Goal: Task Accomplishment & Management: Manage account settings

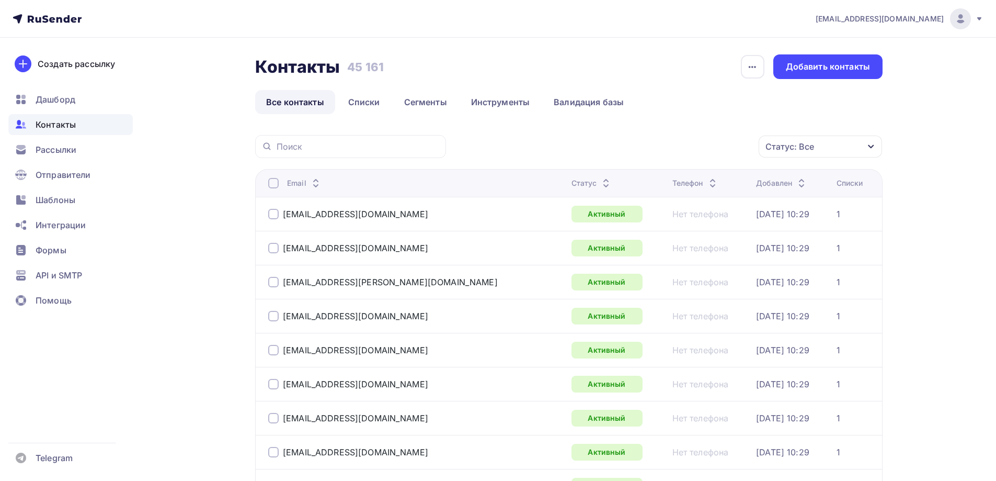
click at [814, 155] on div "Статус: Все" at bounding box center [820, 146] width 123 height 22
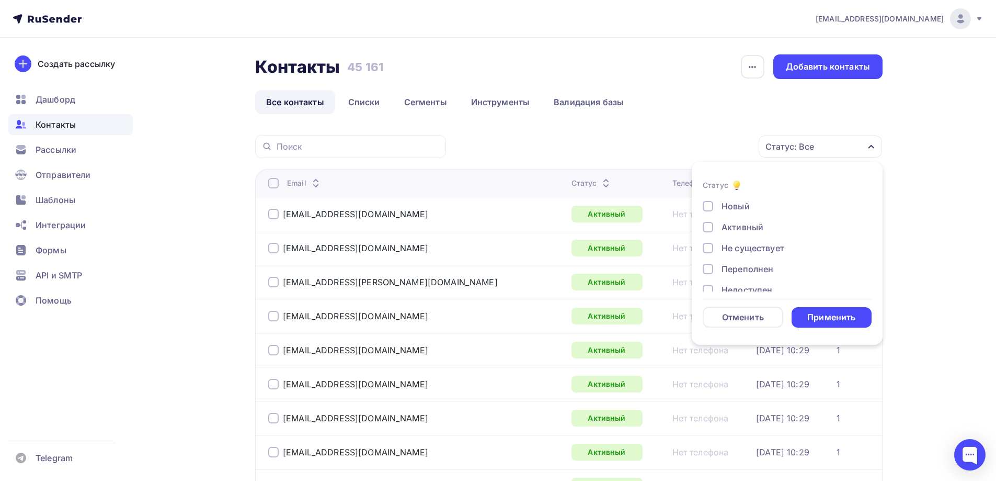
click at [752, 247] on div "Не существует" at bounding box center [753, 248] width 63 height 13
click at [750, 267] on div "Переполнен" at bounding box center [748, 268] width 52 height 13
click at [752, 236] on div "Недоступен" at bounding box center [747, 237] width 51 height 13
click at [751, 256] on div "Отписан" at bounding box center [740, 258] width 36 height 13
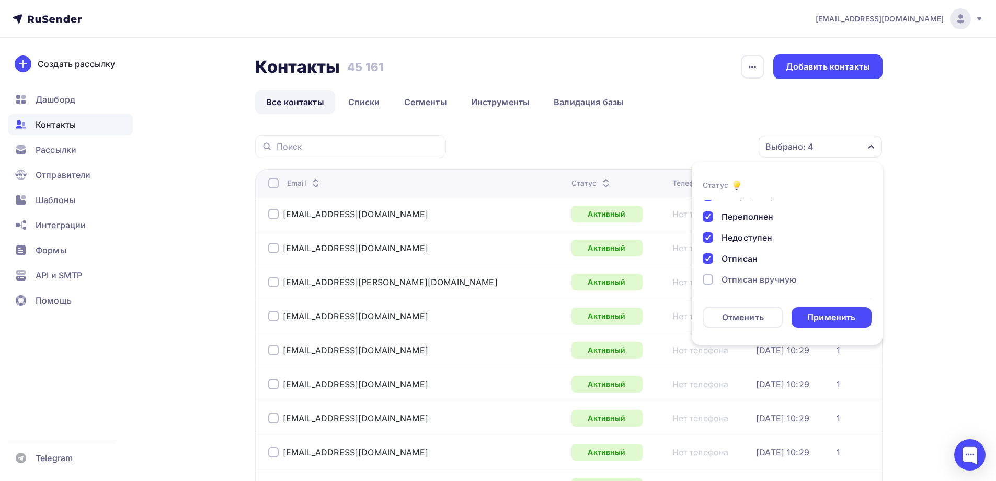
click at [751, 282] on div "Отписан вручную" at bounding box center [759, 279] width 75 height 13
click at [743, 275] on div "Жалоба" at bounding box center [738, 276] width 33 height 13
click at [842, 311] on div "Применить" at bounding box center [832, 317] width 81 height 20
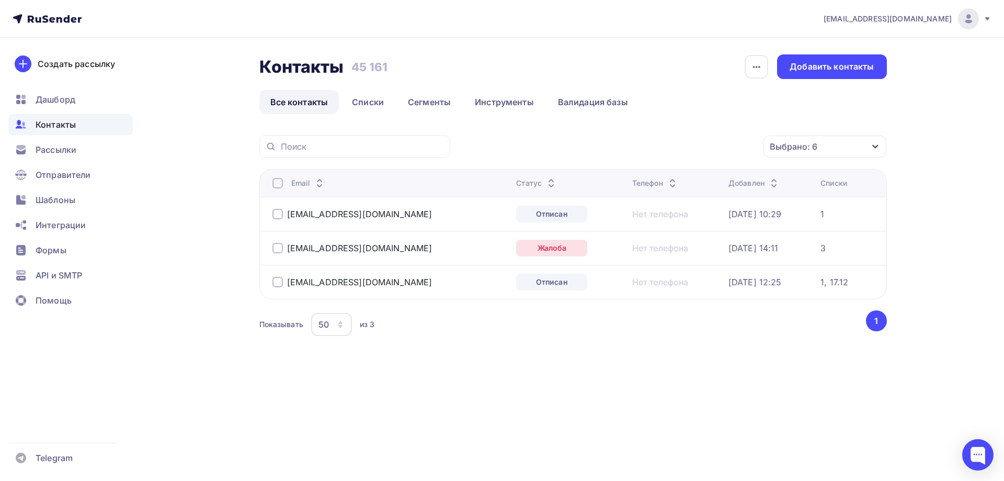
click at [272, 186] on div at bounding box center [277, 183] width 10 height 10
drag, startPoint x: 686, startPoint y: 144, endPoint x: 675, endPoint y: 202, distance: 59.5
click at [685, 146] on div "Действие" at bounding box center [685, 146] width 138 height 20
click at [664, 211] on link "Удалить" at bounding box center [684, 219] width 125 height 21
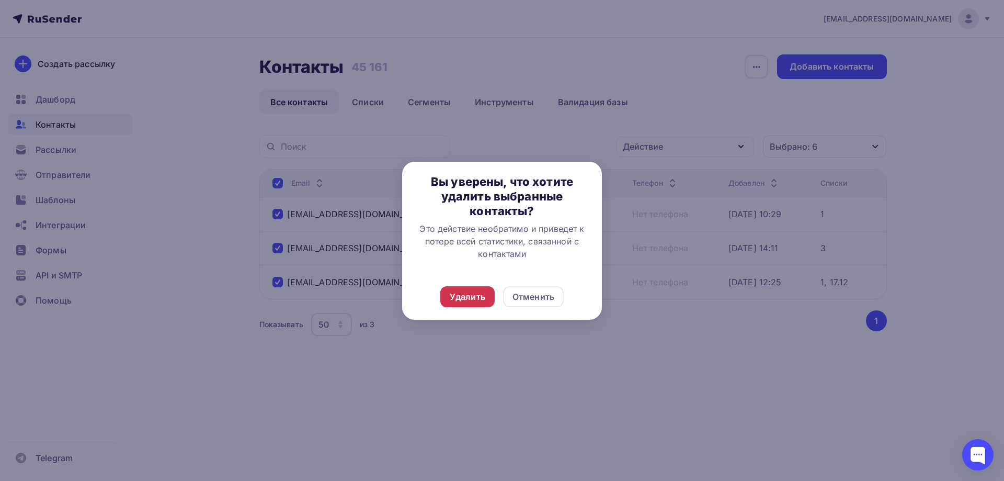
click at [462, 304] on div "Удалить" at bounding box center [467, 296] width 54 height 21
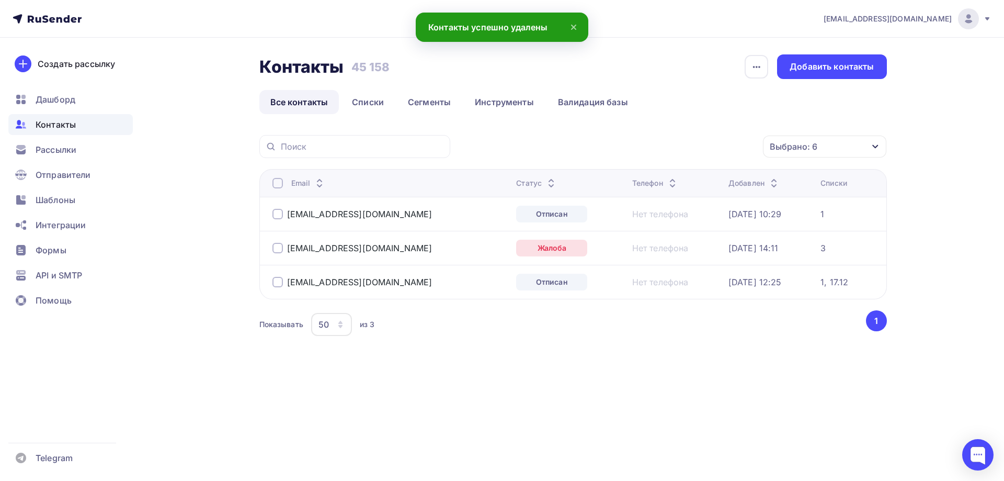
click at [274, 182] on div at bounding box center [277, 183] width 10 height 10
click at [648, 150] on div "Действие" at bounding box center [643, 146] width 40 height 13
click at [643, 220] on div "Удалить" at bounding box center [646, 219] width 35 height 13
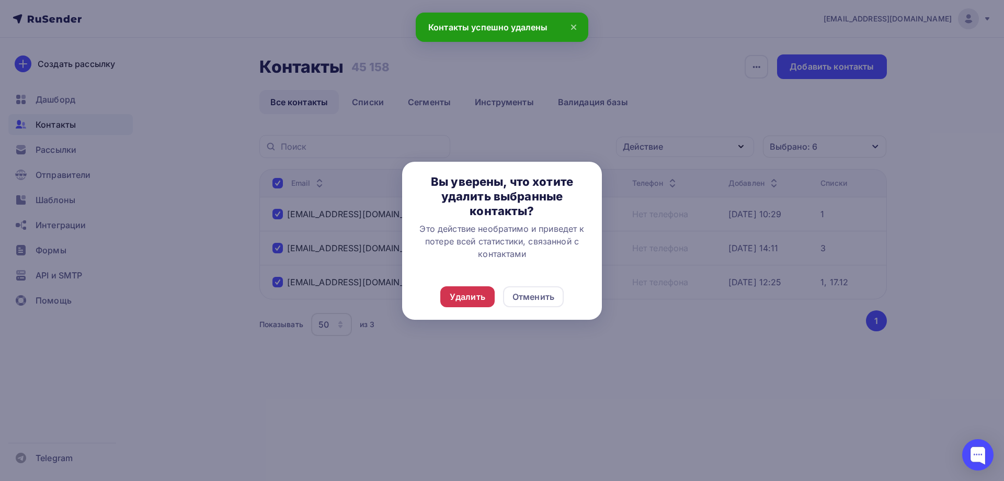
click at [454, 292] on div "Удалить" at bounding box center [468, 296] width 36 height 13
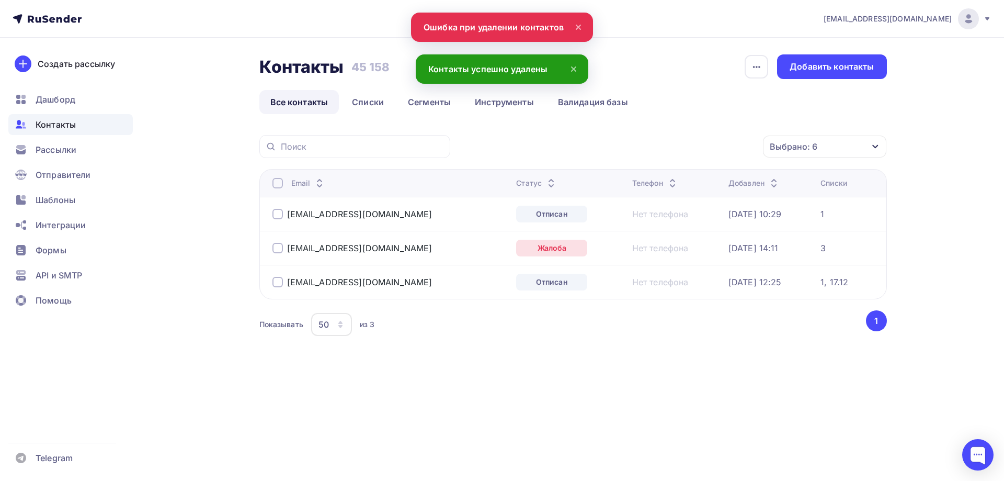
click at [281, 182] on div at bounding box center [277, 183] width 10 height 10
click at [659, 145] on div "Действие" at bounding box center [643, 146] width 40 height 13
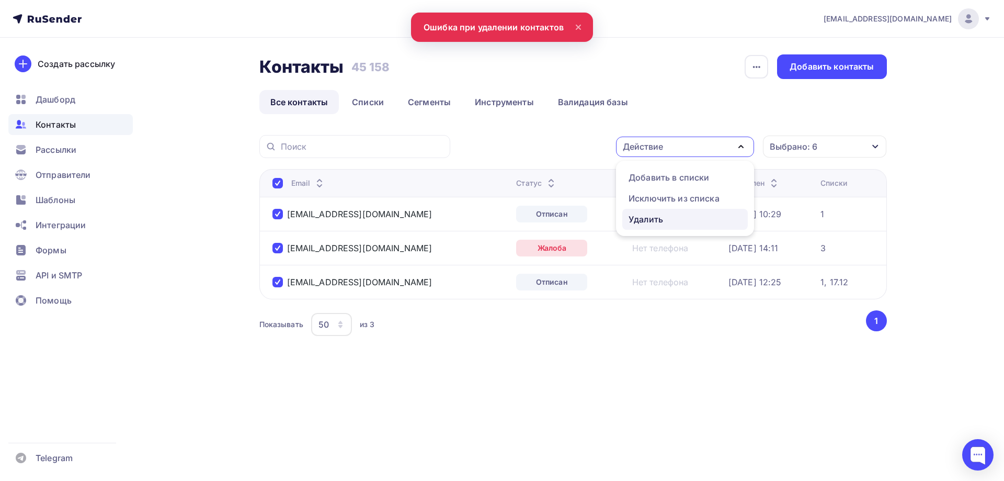
click at [647, 225] on div "Удалить" at bounding box center [646, 219] width 35 height 13
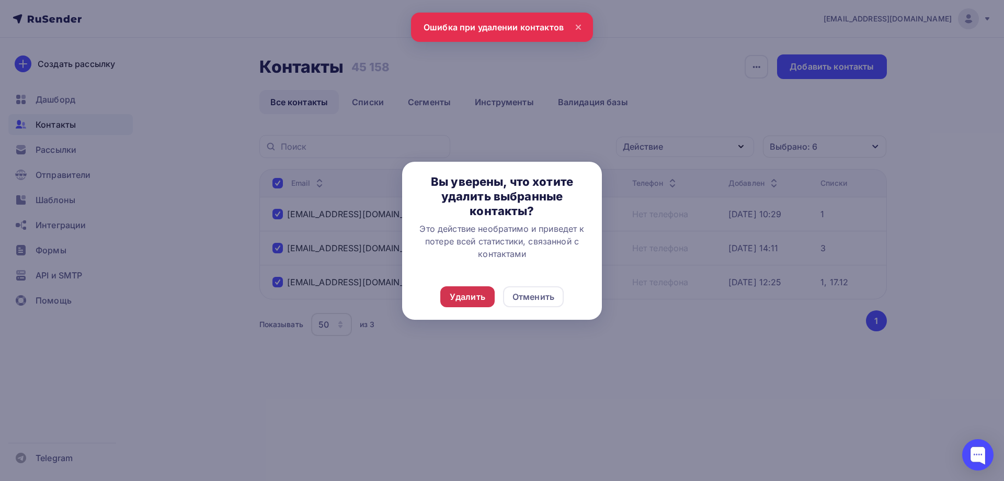
click at [480, 287] on div "Удалить" at bounding box center [467, 296] width 54 height 21
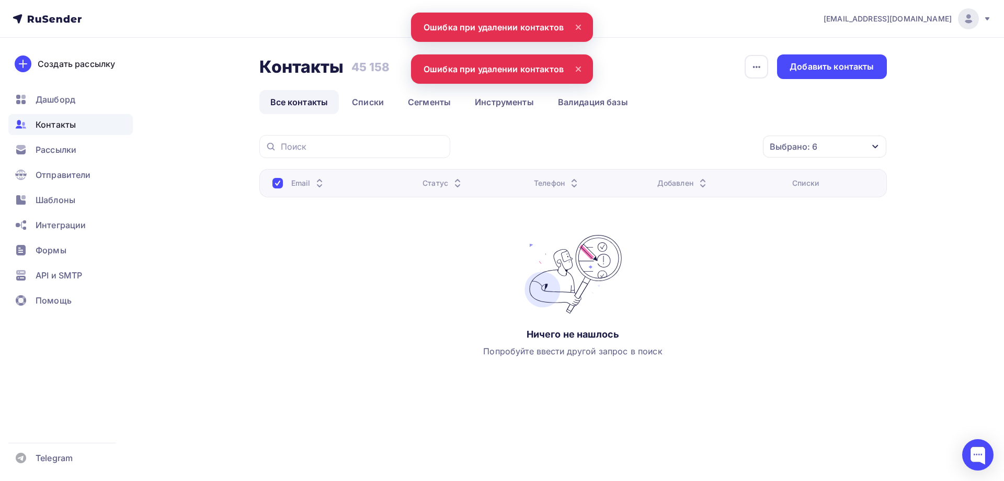
click at [322, 97] on link "Все контакты" at bounding box center [299, 102] width 80 height 24
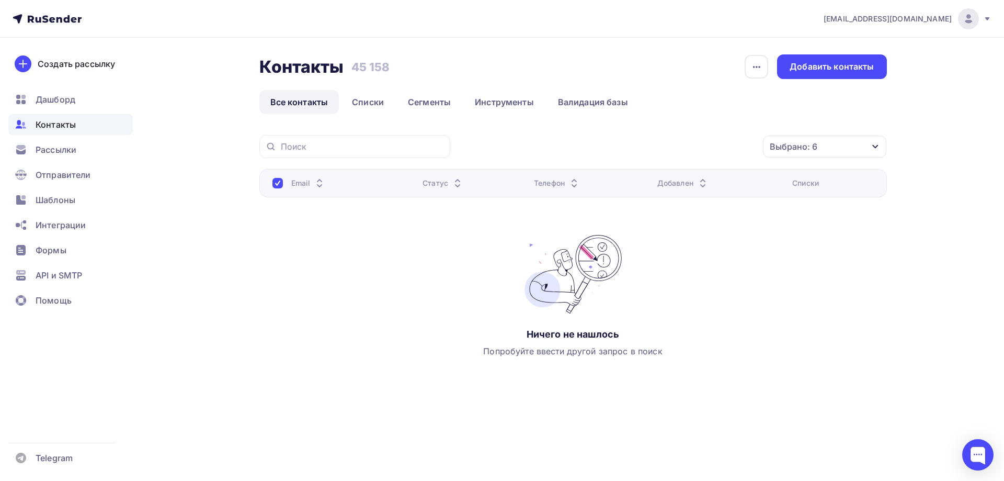
click at [939, 15] on span "[EMAIL_ADDRESS][DOMAIN_NAME]" at bounding box center [888, 19] width 128 height 10
click at [51, 20] on icon at bounding box center [52, 20] width 6 height 6
